Goal: Transaction & Acquisition: Download file/media

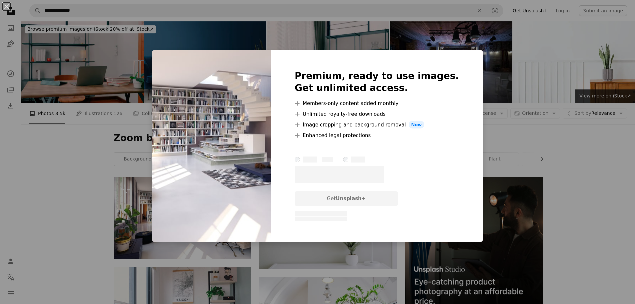
scroll to position [133, 0]
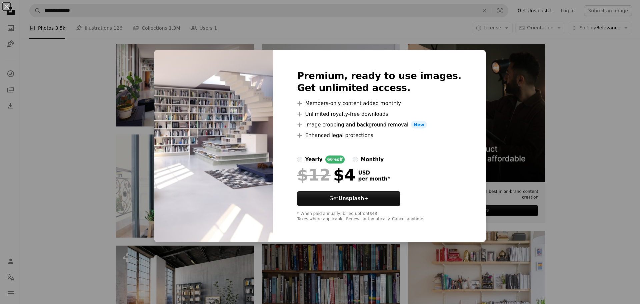
click at [570, 91] on div "An X shape Premium, ready to use images. Get unlimited access. A plus sign Memb…" at bounding box center [320, 152] width 640 height 304
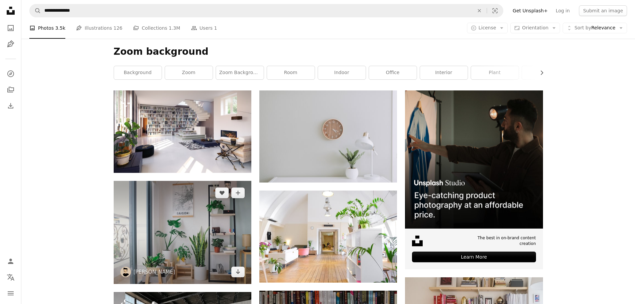
scroll to position [100, 0]
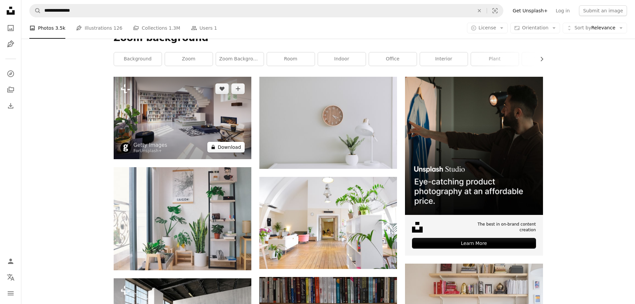
click at [230, 145] on button "A lock Download" at bounding box center [225, 147] width 37 height 11
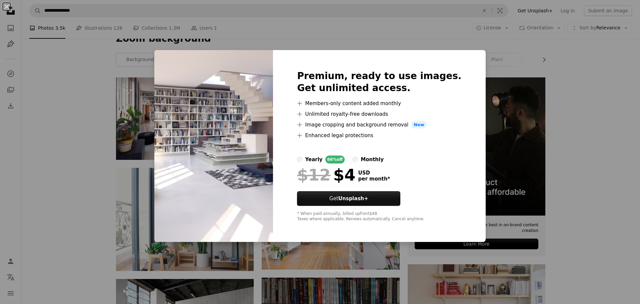
click at [494, 46] on div "An X shape Premium, ready to use images. Get unlimited access. A plus sign Memb…" at bounding box center [320, 152] width 640 height 304
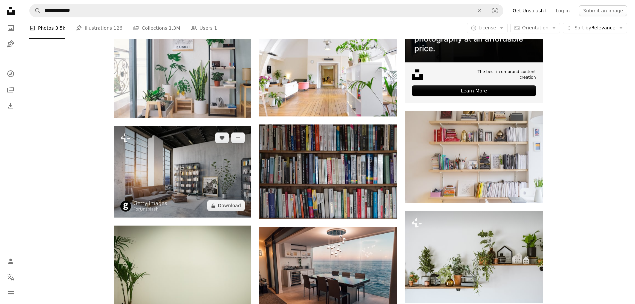
scroll to position [267, 0]
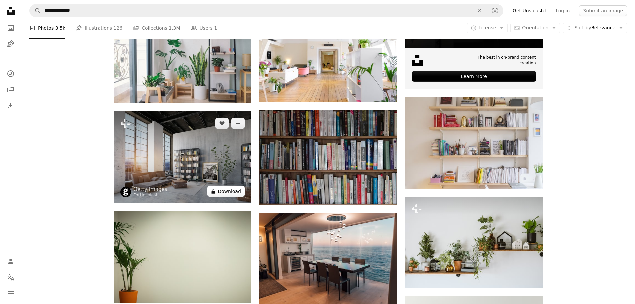
click at [228, 191] on button "A lock Download" at bounding box center [225, 191] width 37 height 11
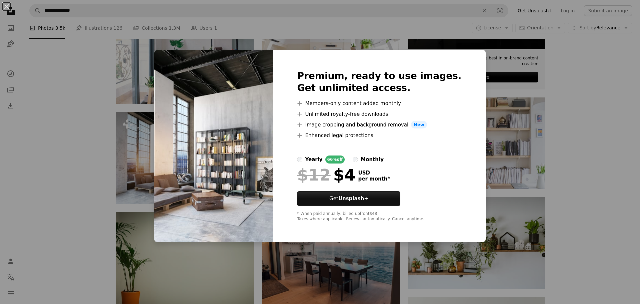
click at [568, 50] on div "An X shape Premium, ready to use images. Get unlimited access. A plus sign Memb…" at bounding box center [320, 152] width 640 height 304
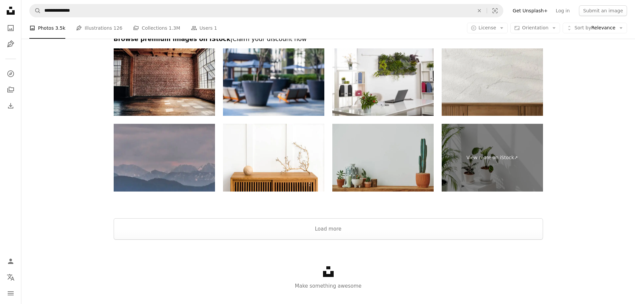
scroll to position [967, 0]
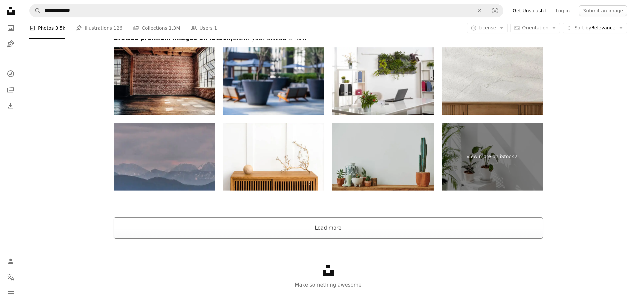
click at [387, 228] on button "Load more" at bounding box center [328, 227] width 429 height 21
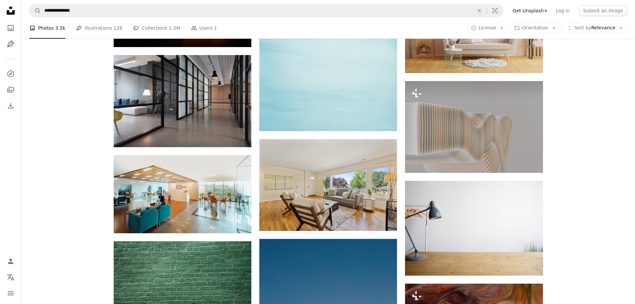
scroll to position [7001, 0]
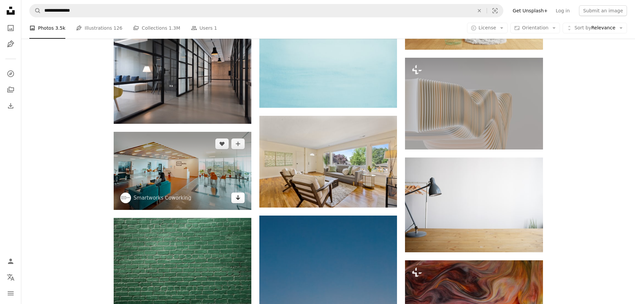
click at [239, 194] on icon "Arrow pointing down" at bounding box center [237, 197] width 5 height 8
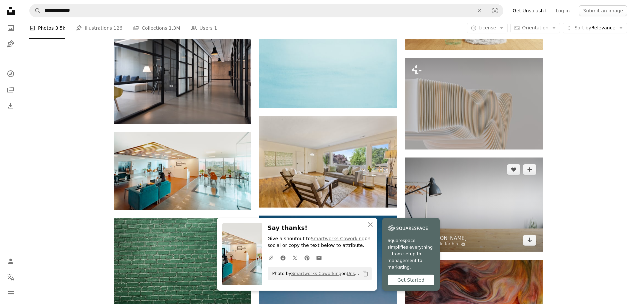
click at [443, 198] on img at bounding box center [474, 204] width 138 height 95
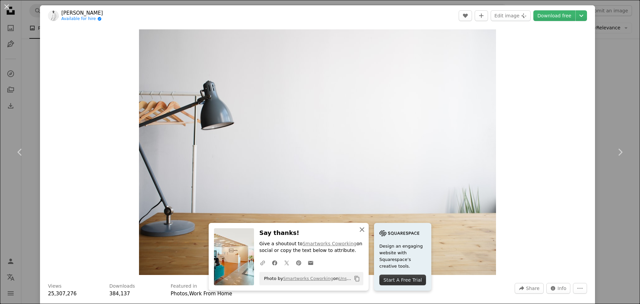
click at [358, 229] on icon "An X shape" at bounding box center [362, 229] width 8 height 8
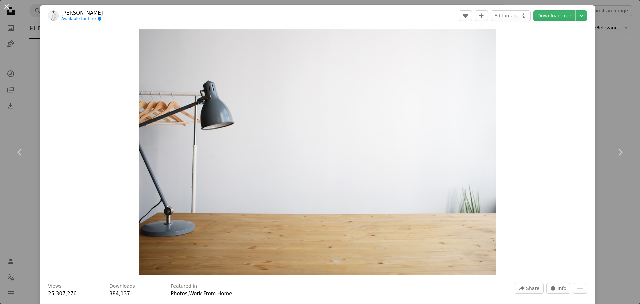
click at [7, 6] on button "An X shape" at bounding box center [7, 7] width 8 height 8
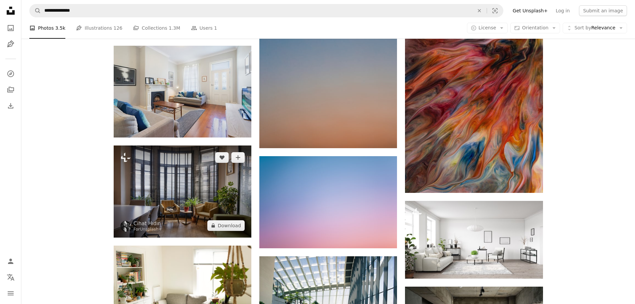
scroll to position [7334, 0]
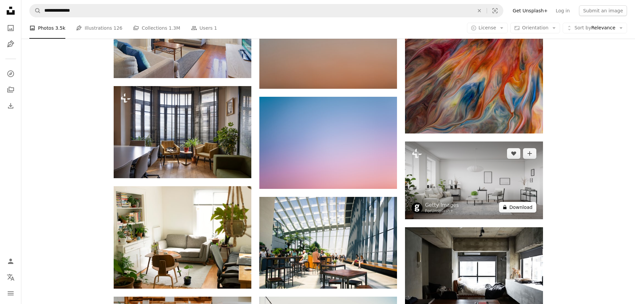
click at [525, 204] on button "A lock Download" at bounding box center [517, 207] width 37 height 11
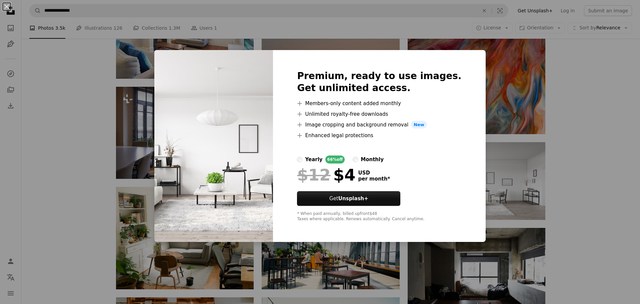
click at [483, 89] on div "An X shape Premium, ready to use images. Get unlimited access. A plus sign Memb…" at bounding box center [320, 152] width 640 height 304
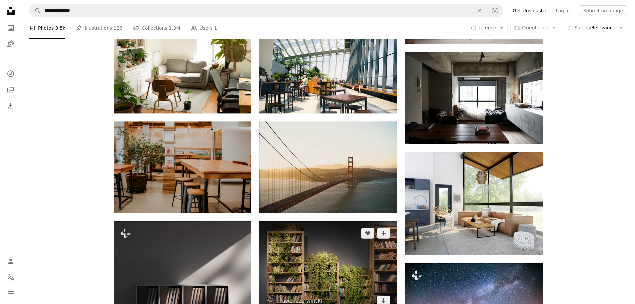
scroll to position [7568, 0]
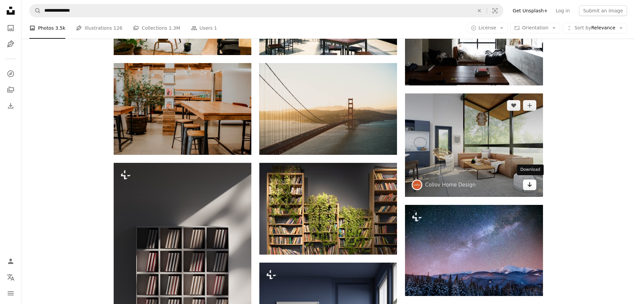
click at [528, 180] on icon "Arrow pointing down" at bounding box center [529, 184] width 5 height 8
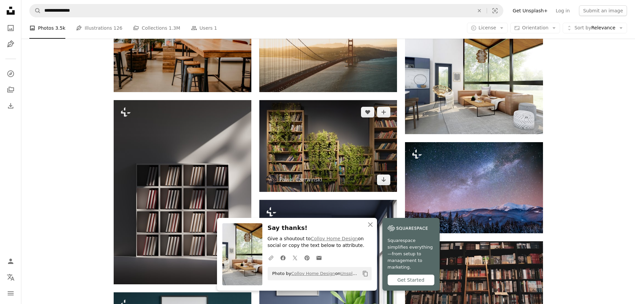
scroll to position [7634, 0]
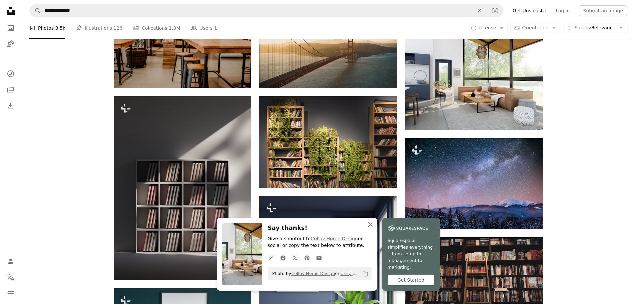
click at [371, 228] on icon "An X shape" at bounding box center [370, 224] width 8 height 8
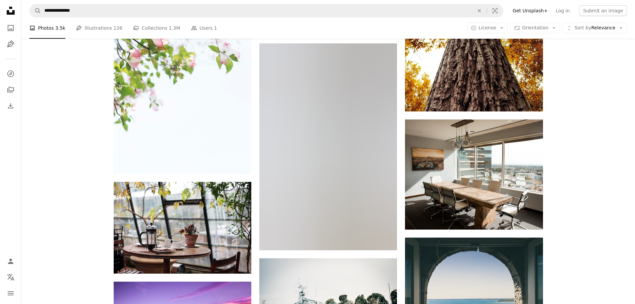
scroll to position [8068, 0]
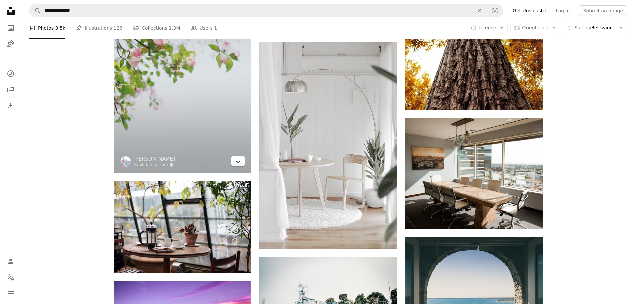
click at [236, 160] on icon "Arrow pointing down" at bounding box center [237, 160] width 5 height 8
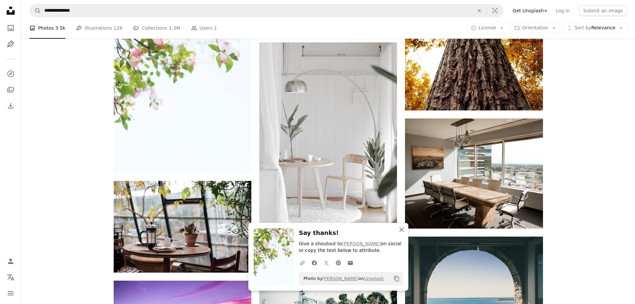
click at [402, 230] on icon "button" at bounding box center [401, 229] width 5 height 5
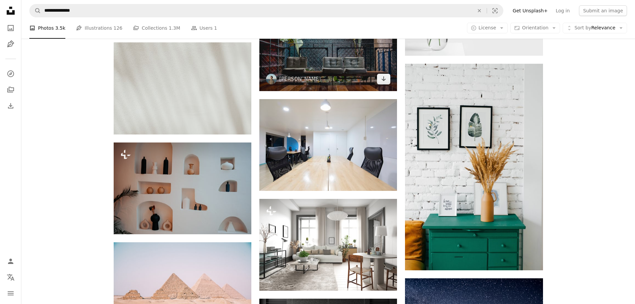
scroll to position [8835, 0]
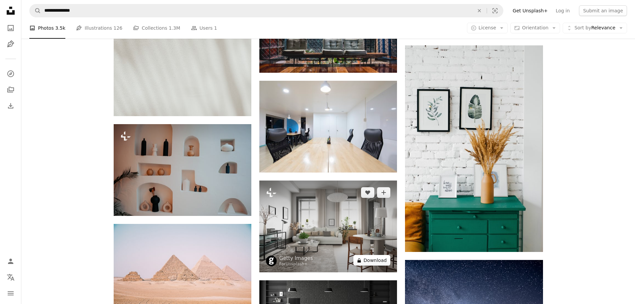
click at [370, 256] on button "A lock Download" at bounding box center [371, 260] width 37 height 11
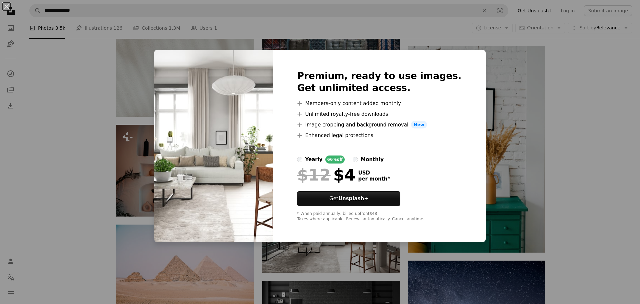
click at [539, 113] on div "An X shape Premium, ready to use images. Get unlimited access. A plus sign Memb…" at bounding box center [320, 152] width 640 height 304
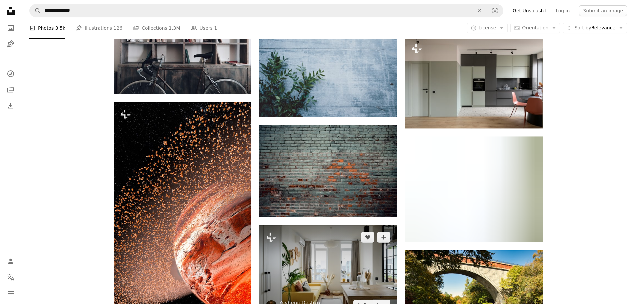
scroll to position [9335, 0]
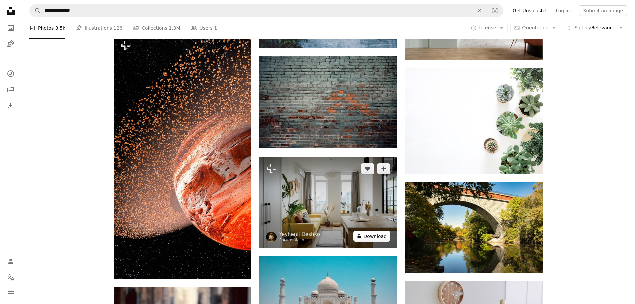
click at [368, 232] on button "A lock Download" at bounding box center [371, 236] width 37 height 11
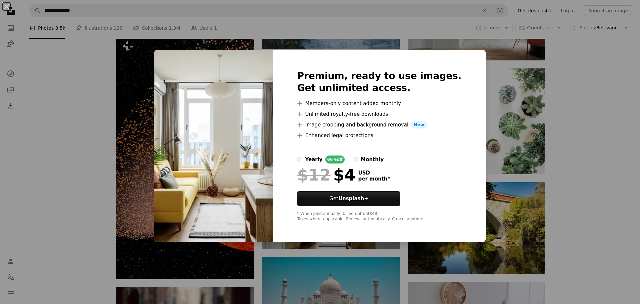
click at [495, 204] on div "An X shape Premium, ready to use images. Get unlimited access. A plus sign Memb…" at bounding box center [320, 152] width 640 height 304
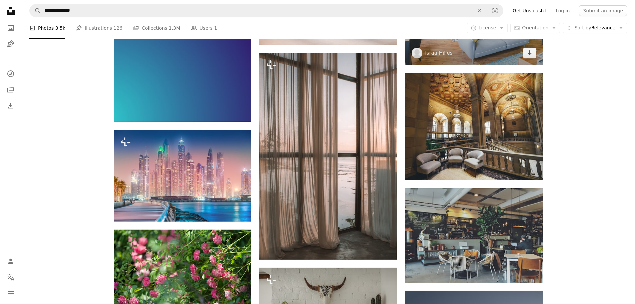
scroll to position [10135, 0]
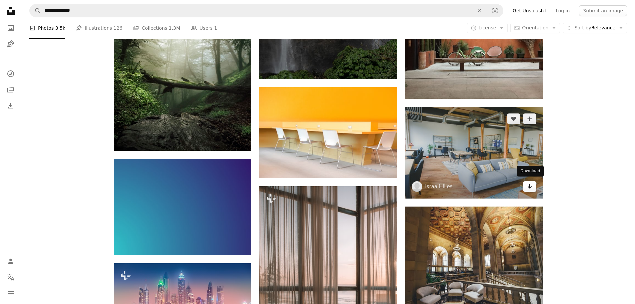
click at [531, 187] on icon "Arrow pointing down" at bounding box center [529, 186] width 5 height 8
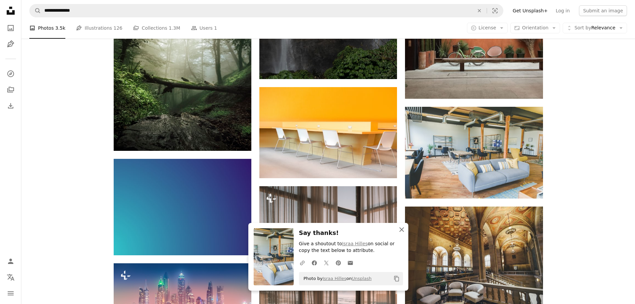
click at [401, 228] on icon "An X shape" at bounding box center [402, 229] width 8 height 8
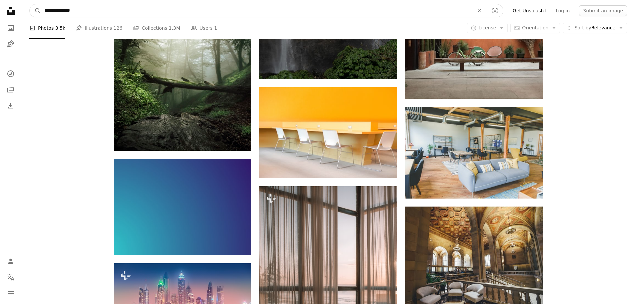
click at [402, 13] on input "**********" at bounding box center [256, 10] width 431 height 13
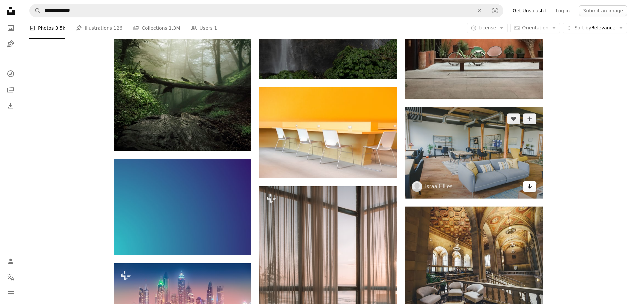
click at [530, 185] on icon "Download" at bounding box center [529, 186] width 4 height 5
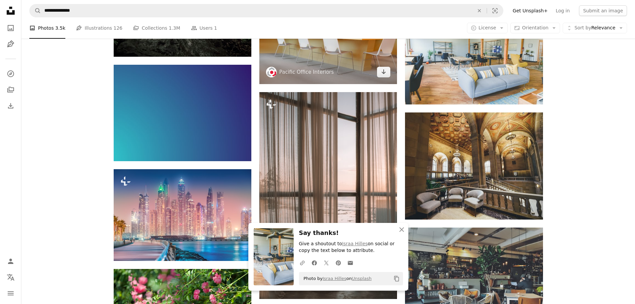
scroll to position [10235, 0]
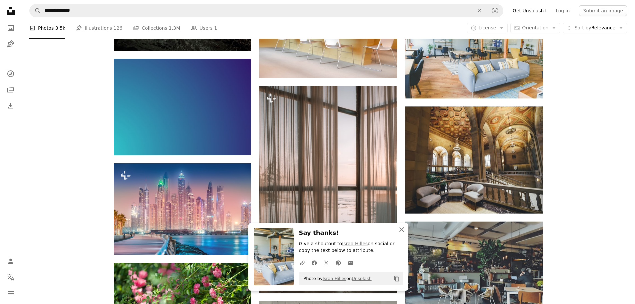
click at [403, 228] on icon "An X shape" at bounding box center [402, 229] width 8 height 8
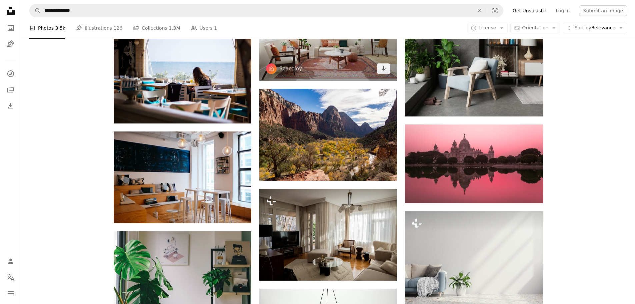
scroll to position [13802, 0]
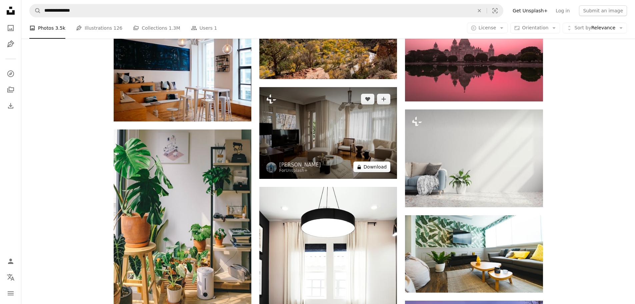
click at [369, 163] on button "A lock Download" at bounding box center [371, 166] width 37 height 11
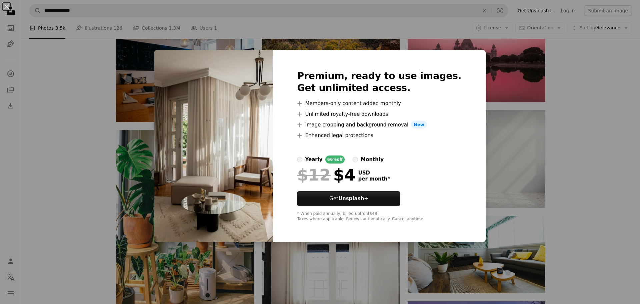
click at [488, 57] on div "An X shape Premium, ready to use images. Get unlimited access. A plus sign Memb…" at bounding box center [320, 152] width 640 height 304
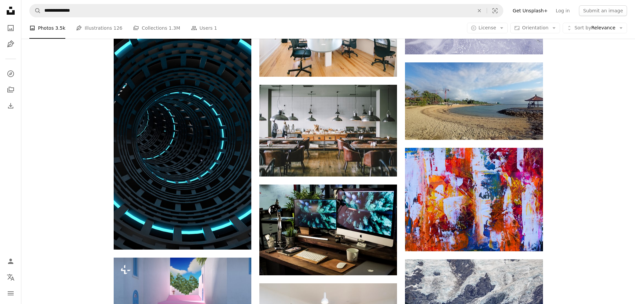
scroll to position [27271, 0]
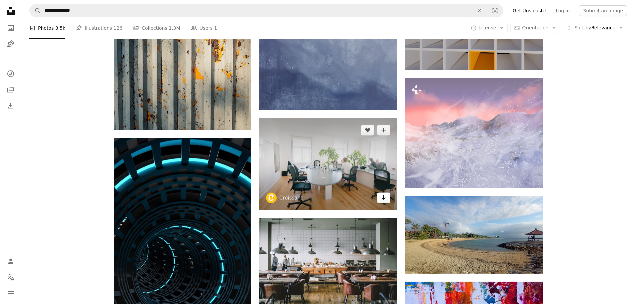
click at [384, 195] on icon "Download" at bounding box center [384, 197] width 4 height 5
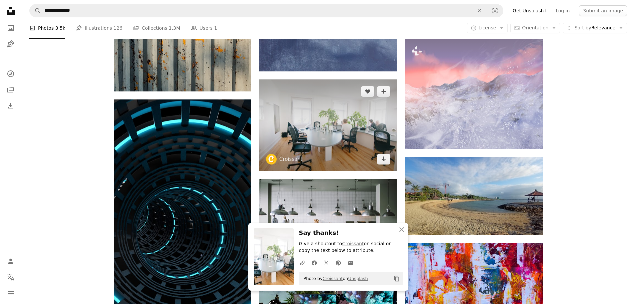
scroll to position [27404, 0]
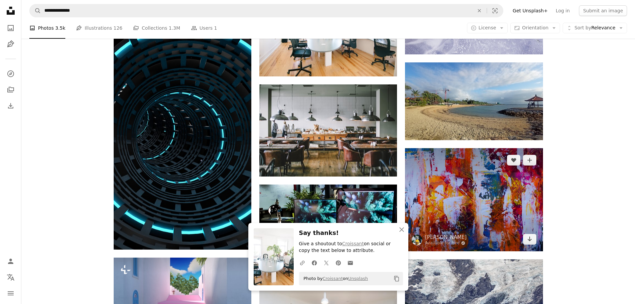
click at [419, 174] on img at bounding box center [474, 199] width 138 height 103
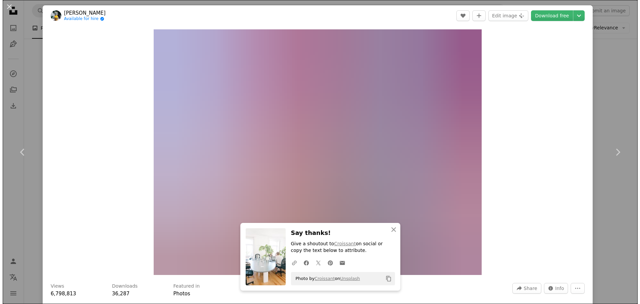
scroll to position [27371, 0]
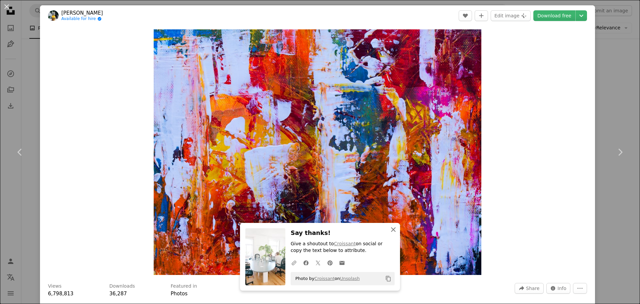
click at [393, 229] on icon "An X shape" at bounding box center [393, 229] width 8 height 8
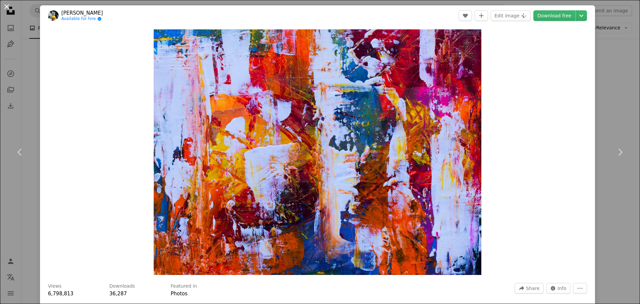
click at [6, 4] on button "An X shape" at bounding box center [7, 7] width 8 height 8
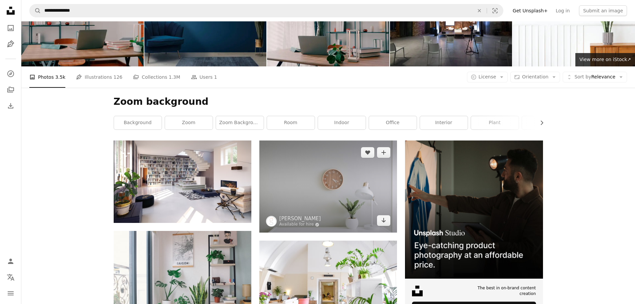
scroll to position [100, 0]
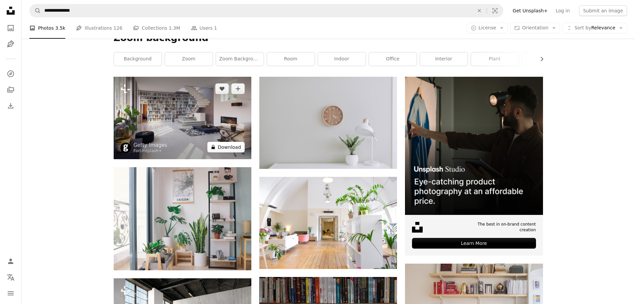
click at [233, 145] on button "A lock Download" at bounding box center [225, 147] width 37 height 11
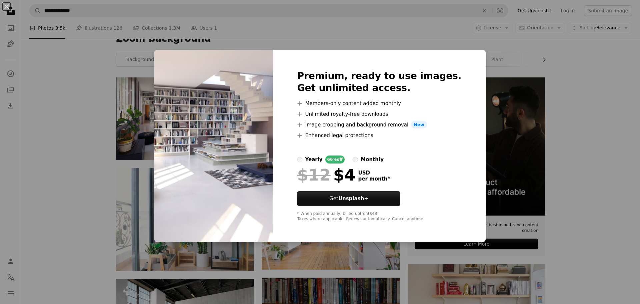
click at [516, 152] on div "An X shape Premium, ready to use images. Get unlimited access. A plus sign Memb…" at bounding box center [320, 152] width 640 height 304
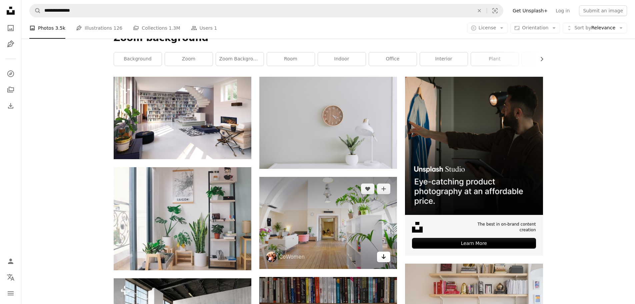
click at [382, 256] on icon "Arrow pointing down" at bounding box center [383, 256] width 5 height 8
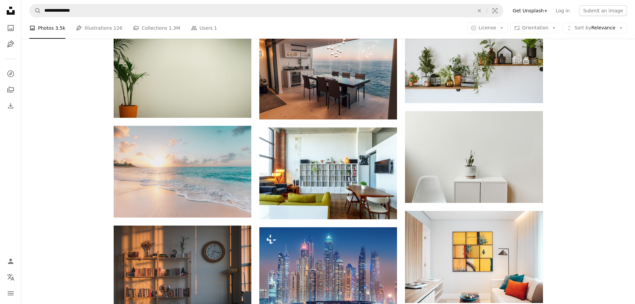
scroll to position [433, 0]
